Goal: Information Seeking & Learning: Learn about a topic

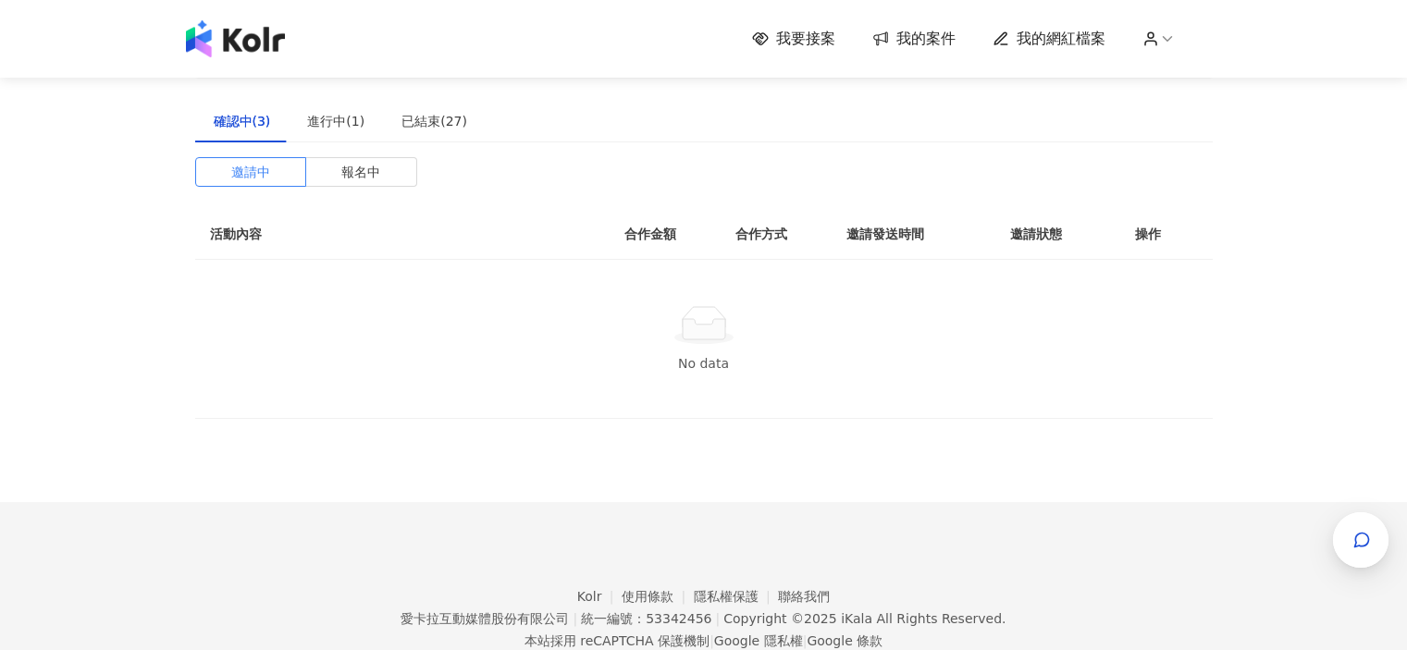
click at [247, 29] on img at bounding box center [235, 38] width 99 height 37
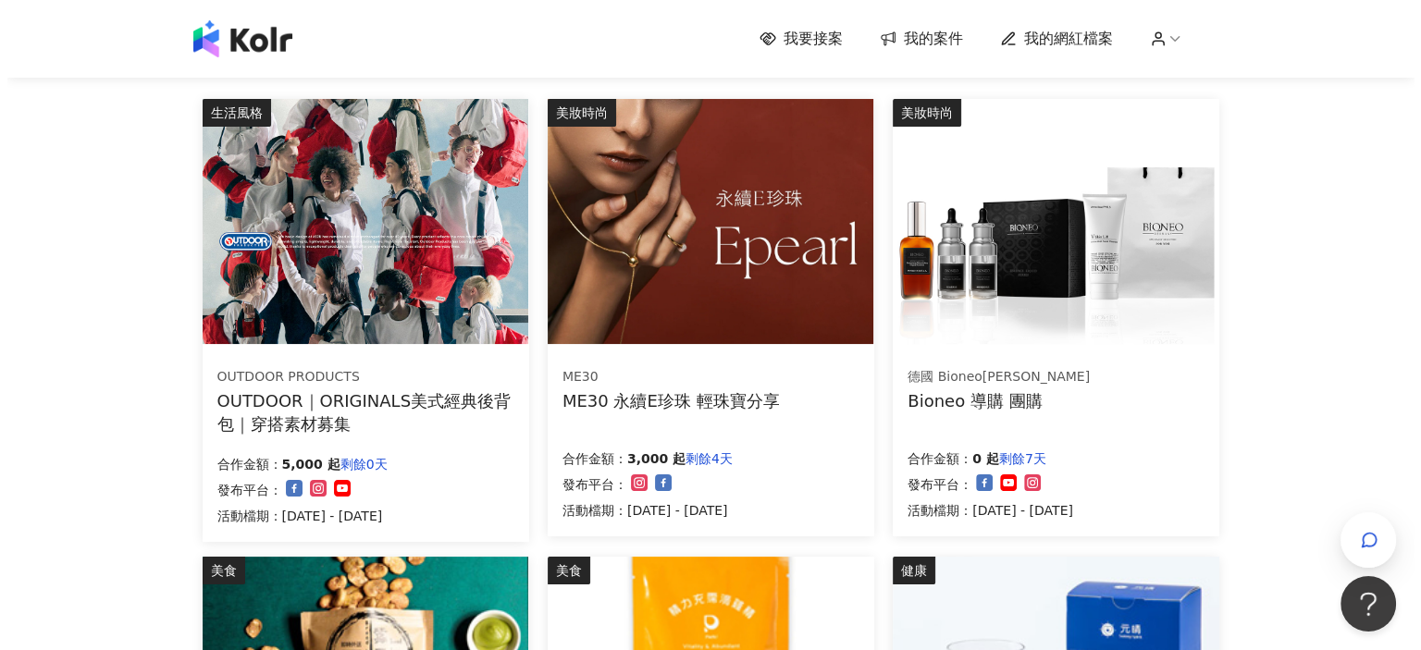
scroll to position [278, 0]
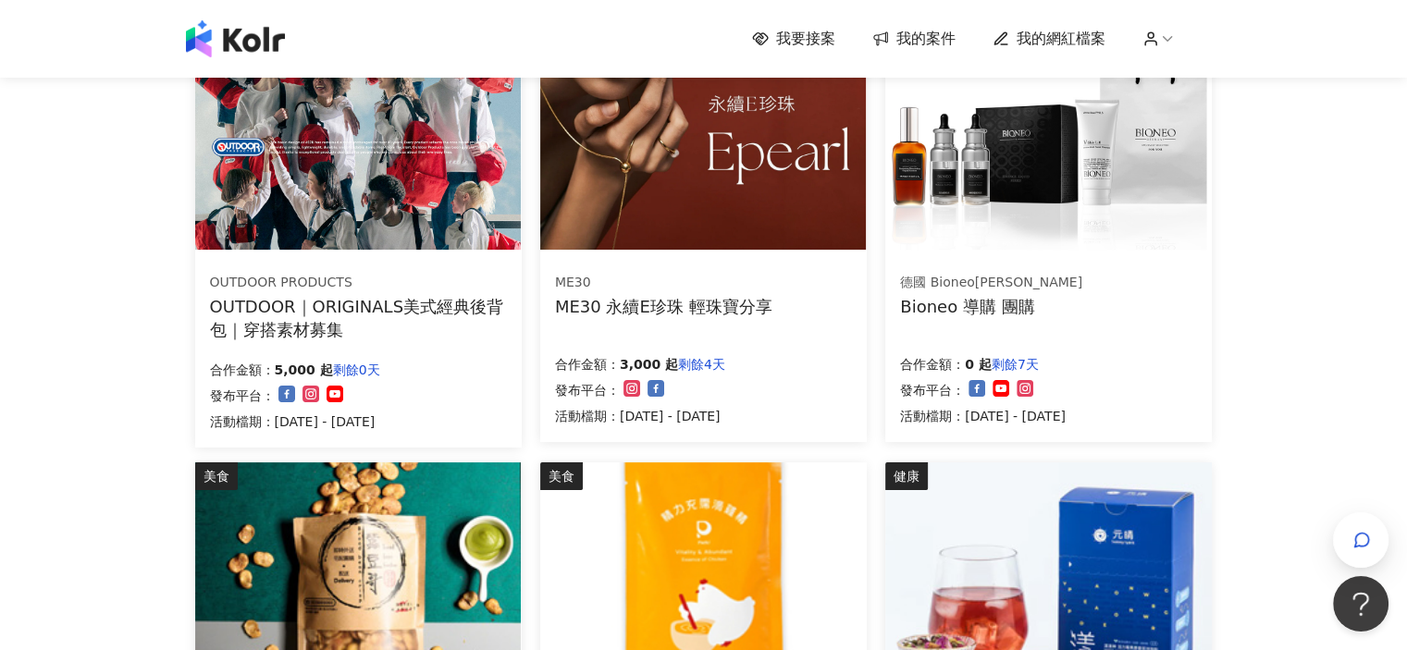
click at [637, 205] on img at bounding box center [703, 127] width 326 height 245
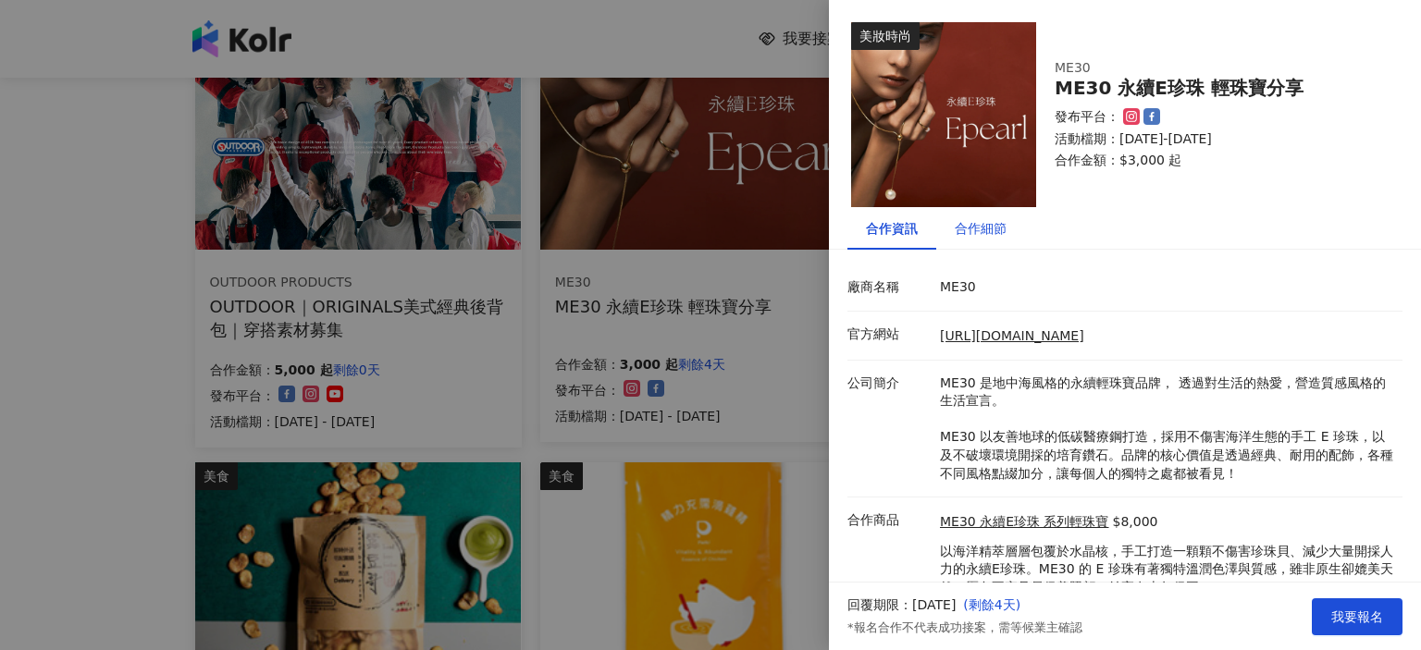
click at [971, 221] on div "合作細節" at bounding box center [981, 228] width 52 height 20
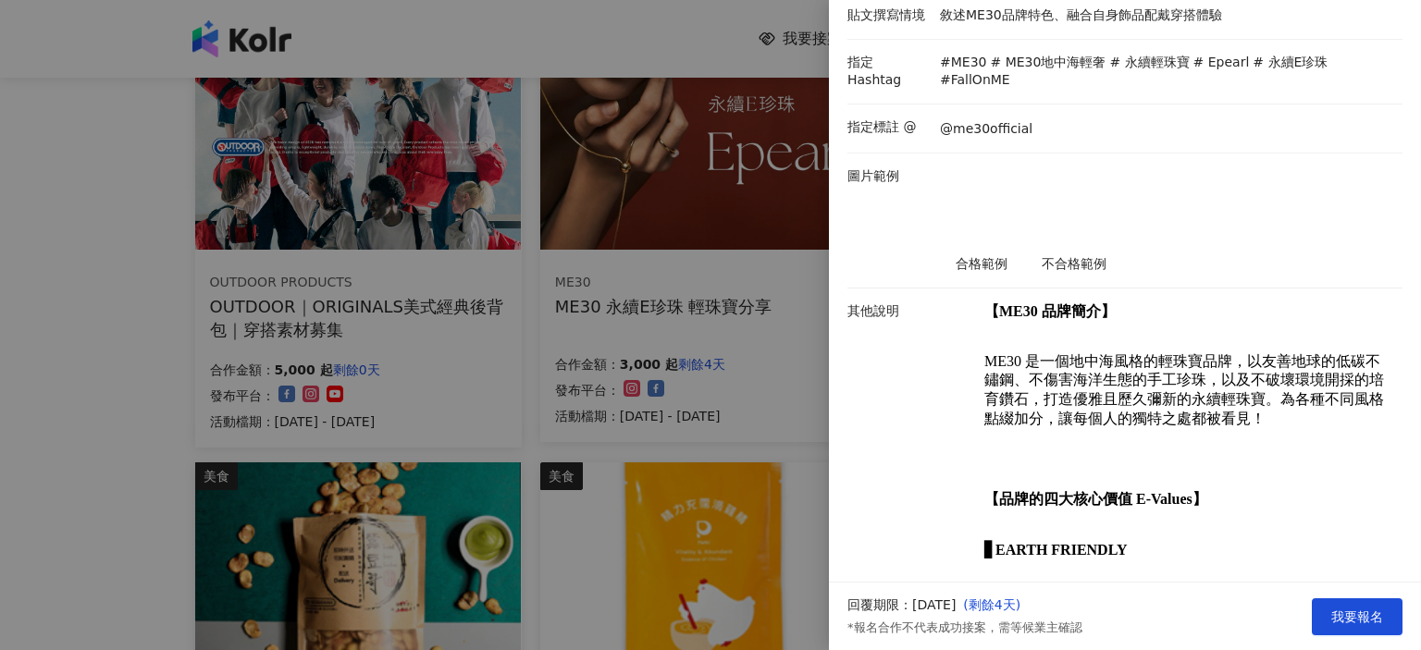
scroll to position [370, 0]
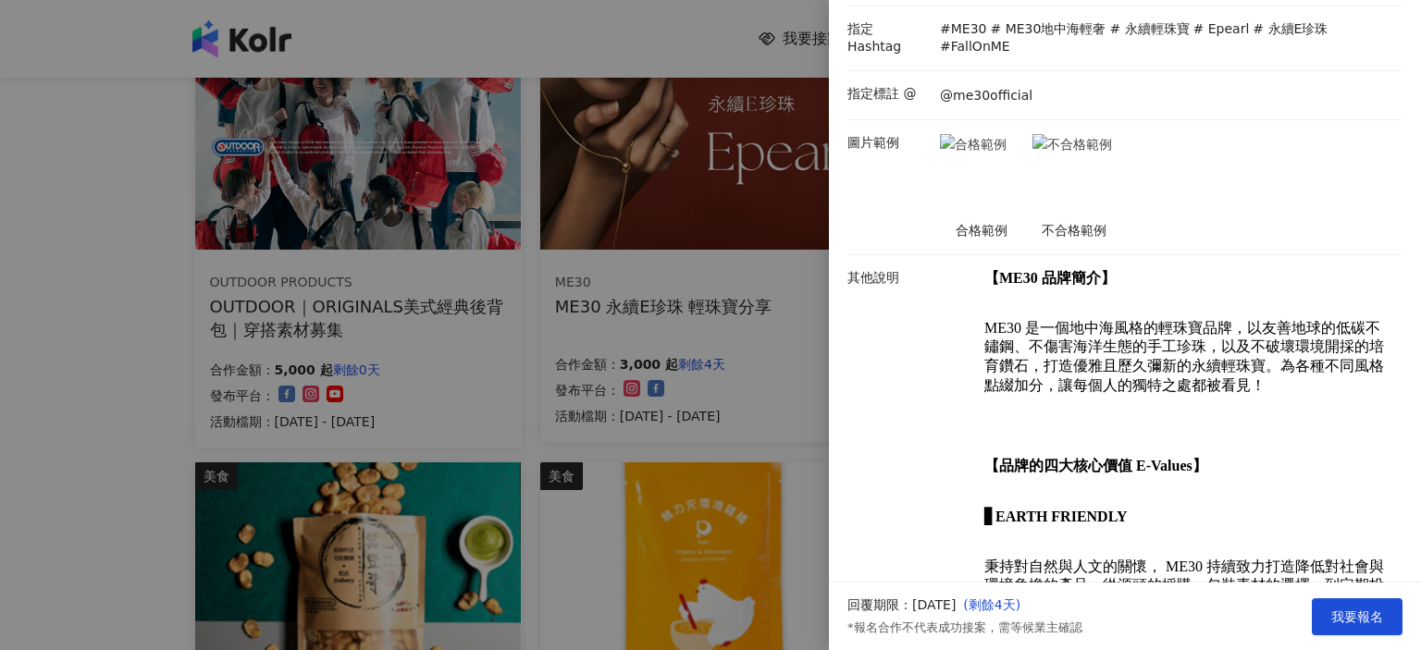
click at [945, 134] on img at bounding box center [981, 175] width 83 height 83
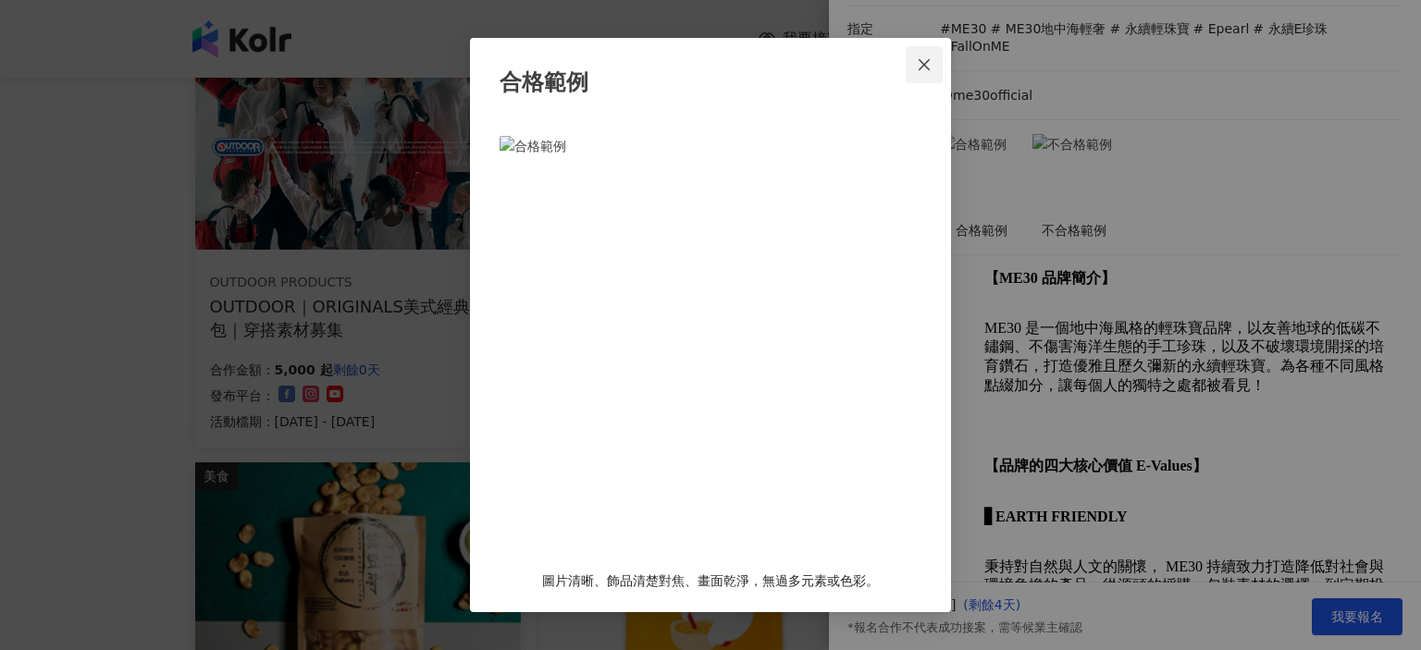
click at [931, 61] on icon "close" at bounding box center [924, 64] width 15 height 15
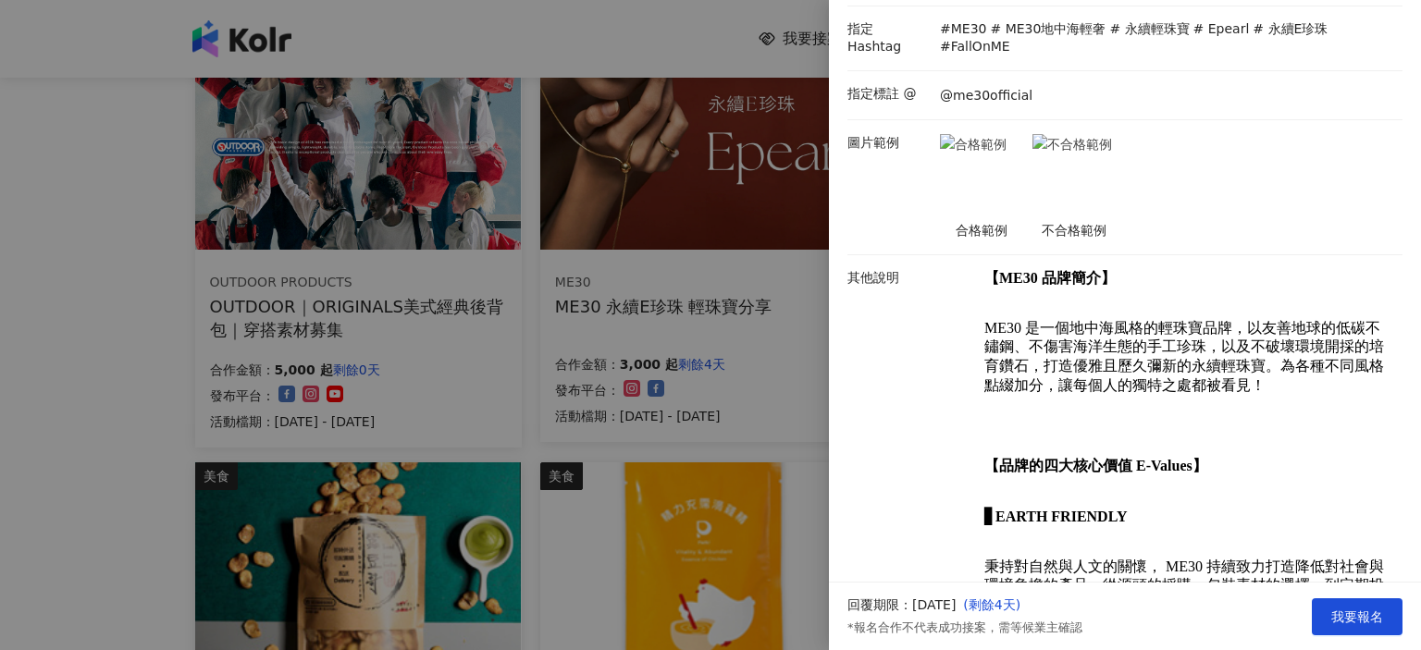
click at [1065, 134] on img at bounding box center [1073, 175] width 83 height 83
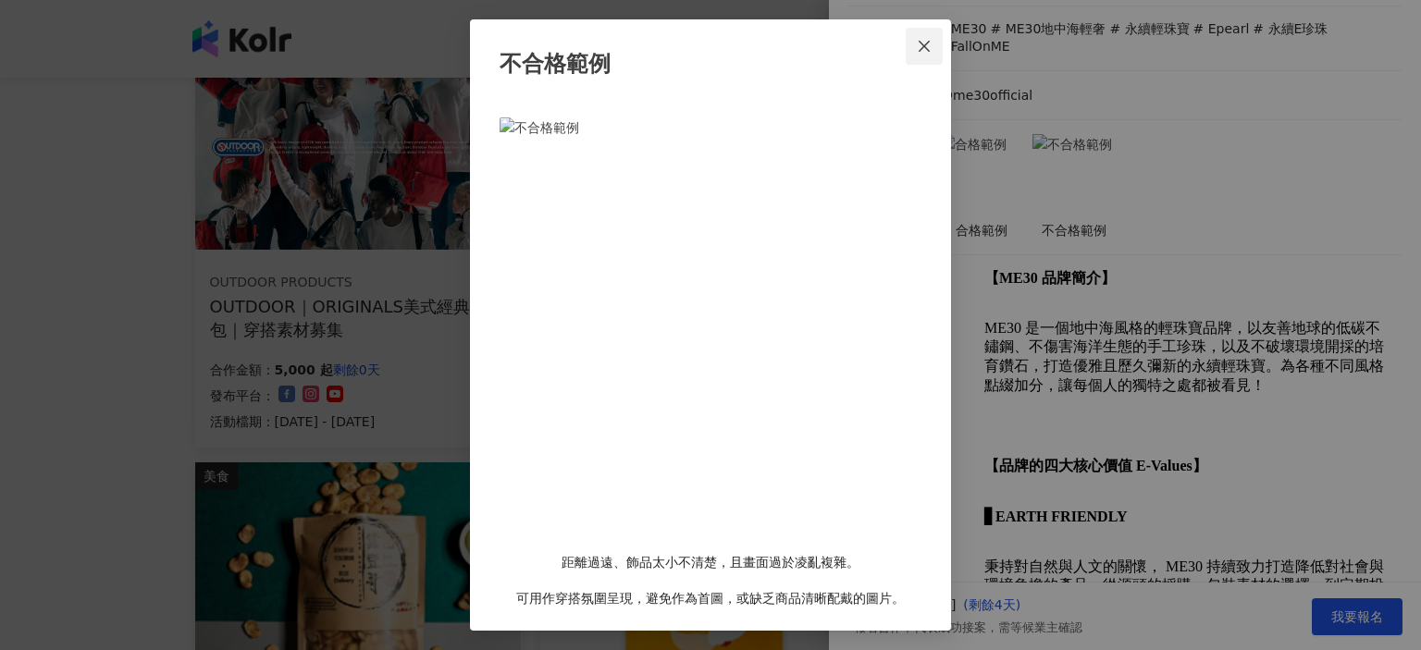
click at [932, 51] on span "Close" at bounding box center [924, 46] width 37 height 15
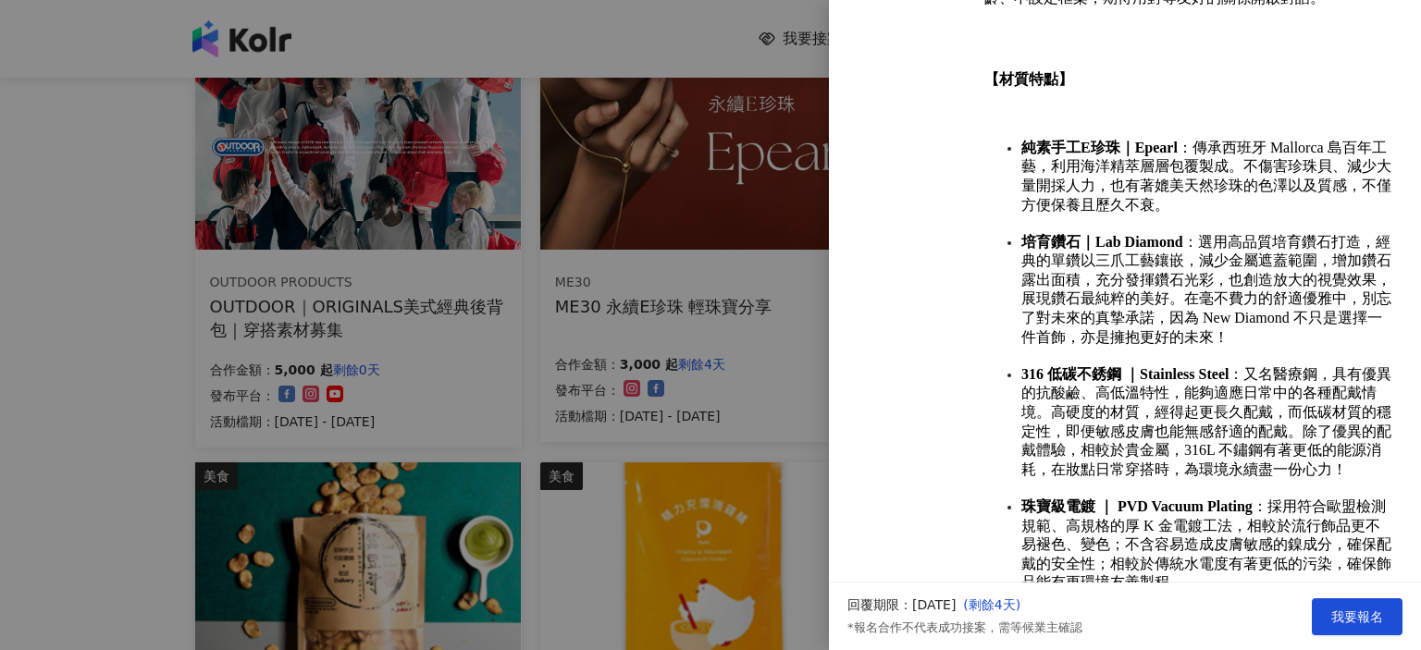
scroll to position [1548, 0]
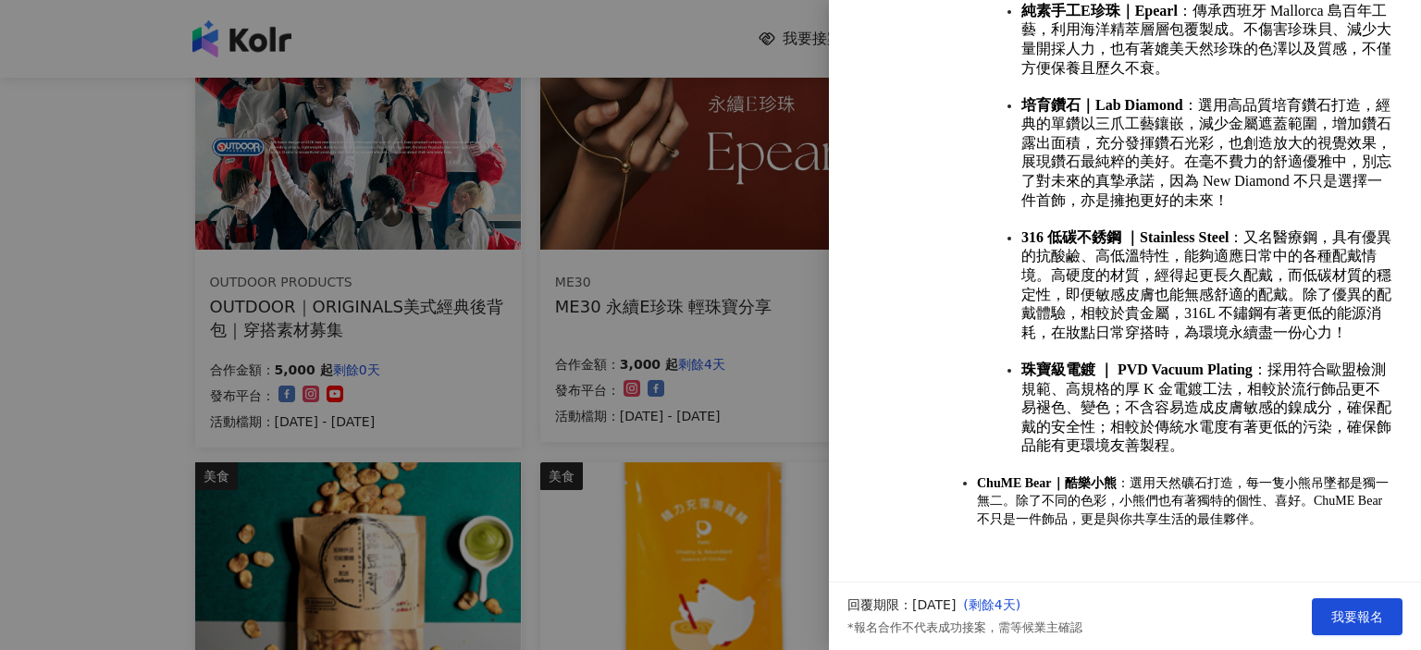
click at [533, 367] on div at bounding box center [710, 325] width 1421 height 650
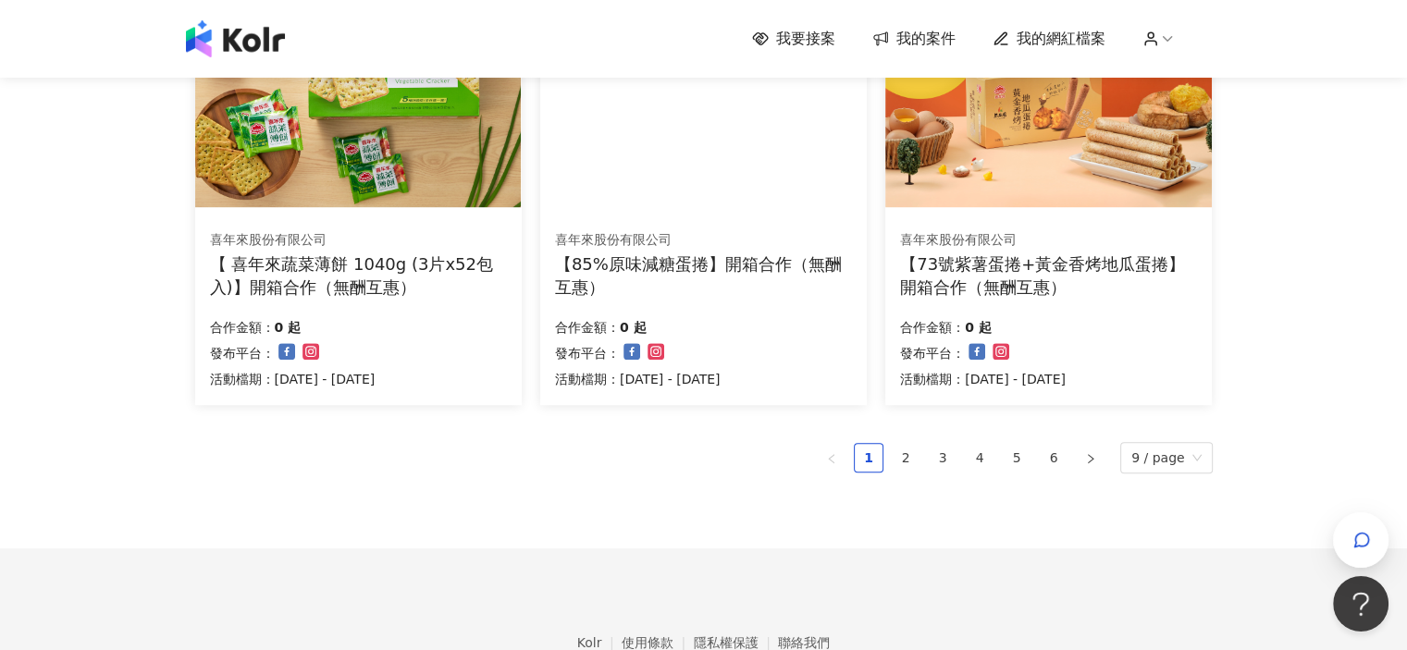
scroll to position [1338, 0]
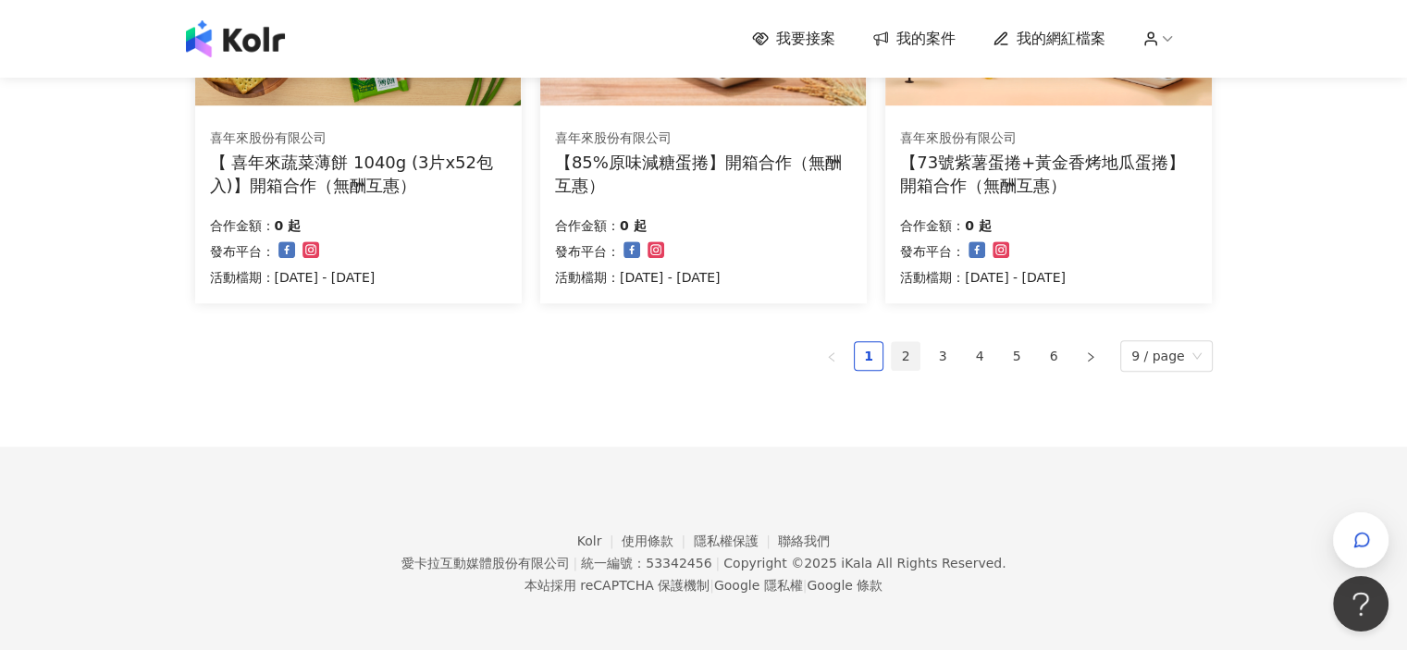
click at [899, 362] on link "2" at bounding box center [906, 356] width 28 height 28
